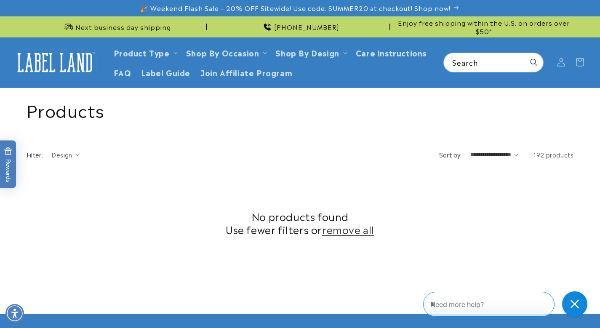
scroll to position [319, 0]
